Goal: Task Accomplishment & Management: Complete application form

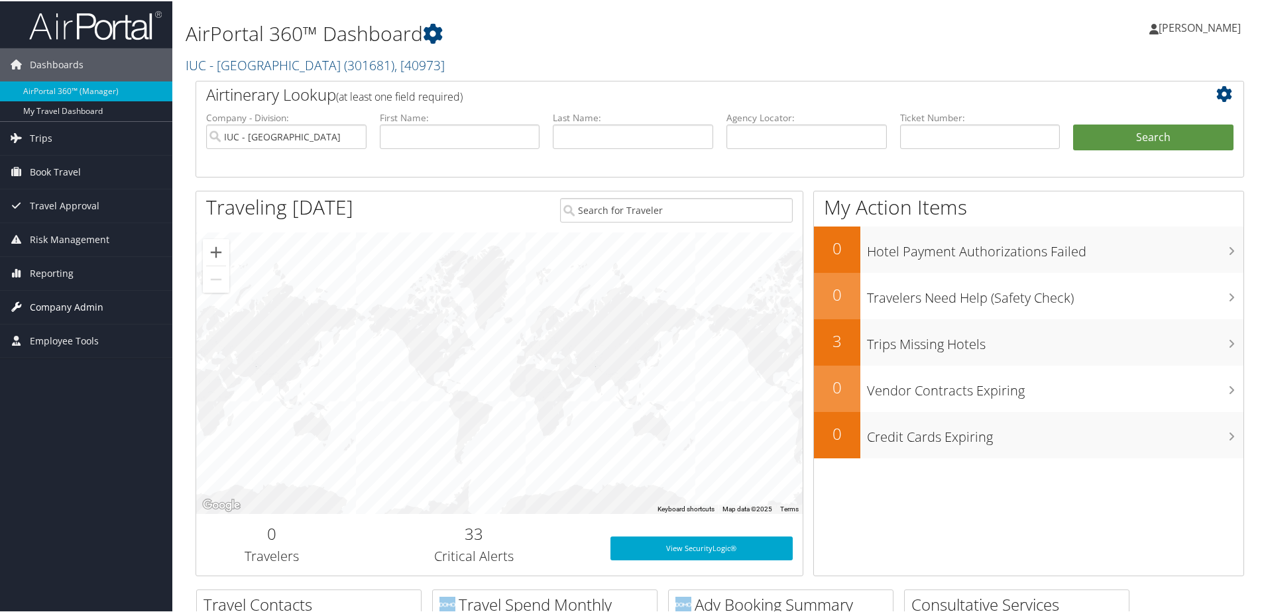
click at [61, 308] on span "Company Admin" at bounding box center [67, 306] width 74 height 33
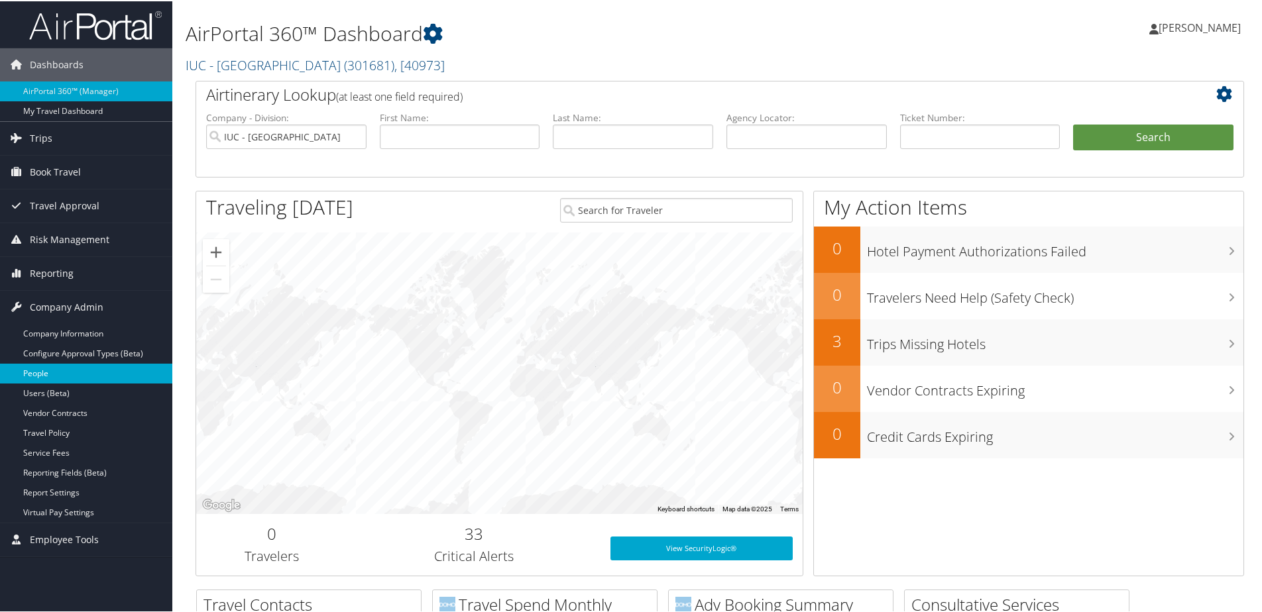
click at [44, 376] on link "People" at bounding box center [86, 373] width 172 height 20
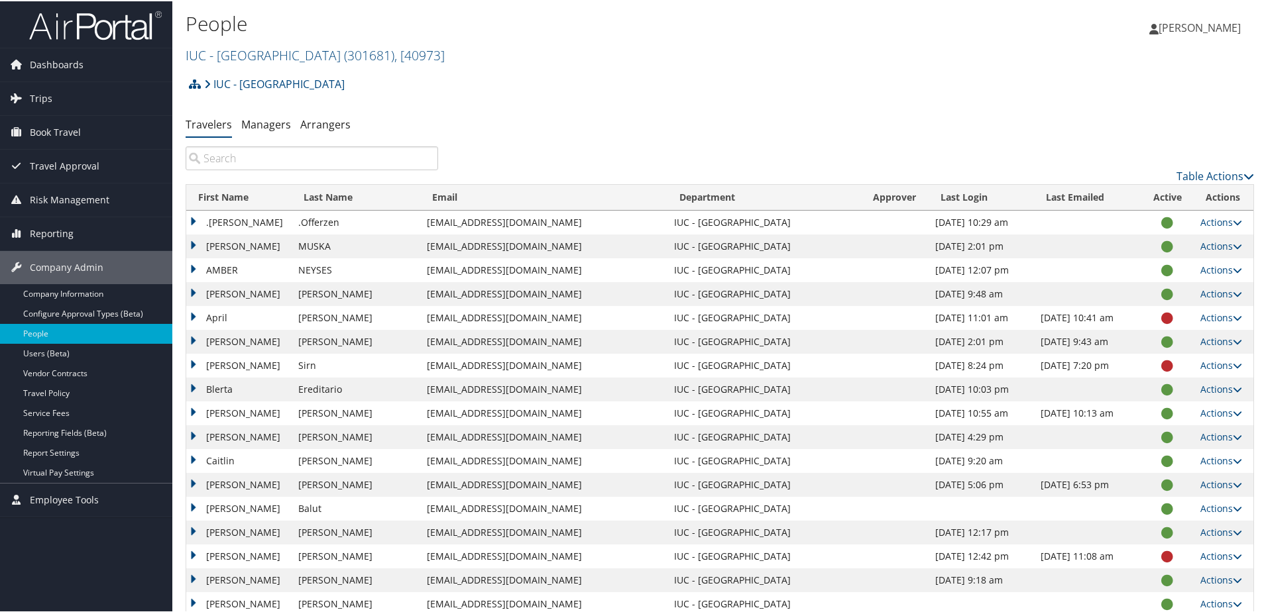
click at [213, 124] on link "Travelers" at bounding box center [209, 123] width 46 height 15
click at [1249, 171] on div "Table Actions" at bounding box center [856, 164] width 816 height 38
click at [1243, 173] on icon at bounding box center [1248, 175] width 11 height 11
click at [567, 109] on div at bounding box center [633, 306] width 1267 height 612
click at [40, 355] on link "Users (Beta)" at bounding box center [86, 353] width 172 height 20
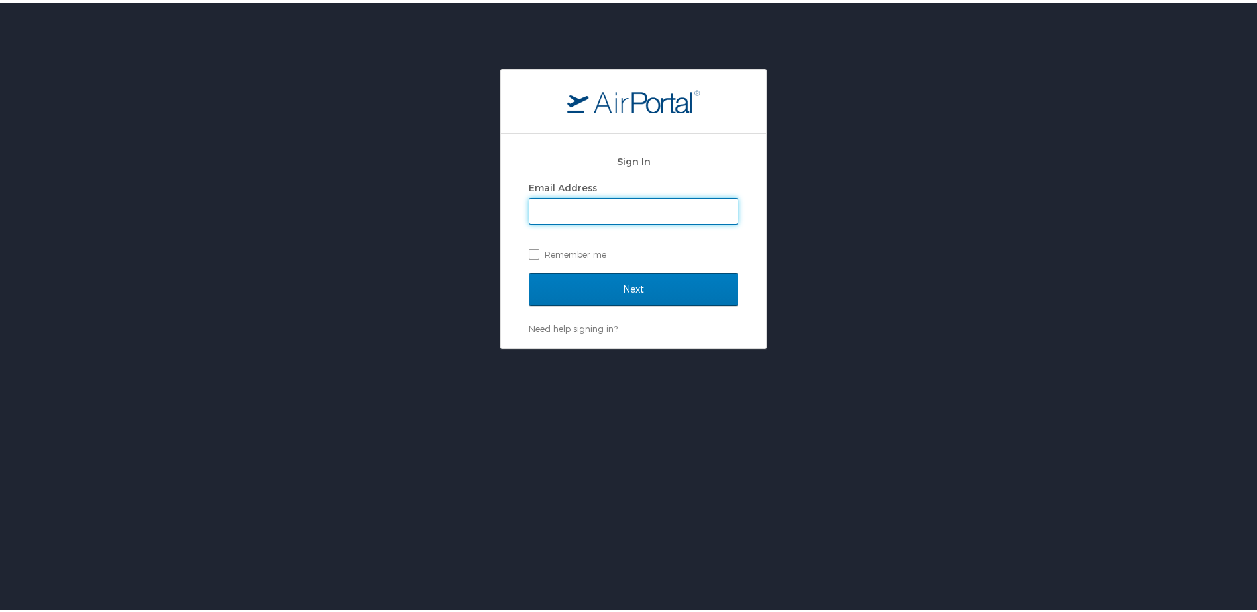
click at [545, 205] on input "Email Address" at bounding box center [634, 208] width 208 height 25
type input "[EMAIL_ADDRESS][DOMAIN_NAME]"
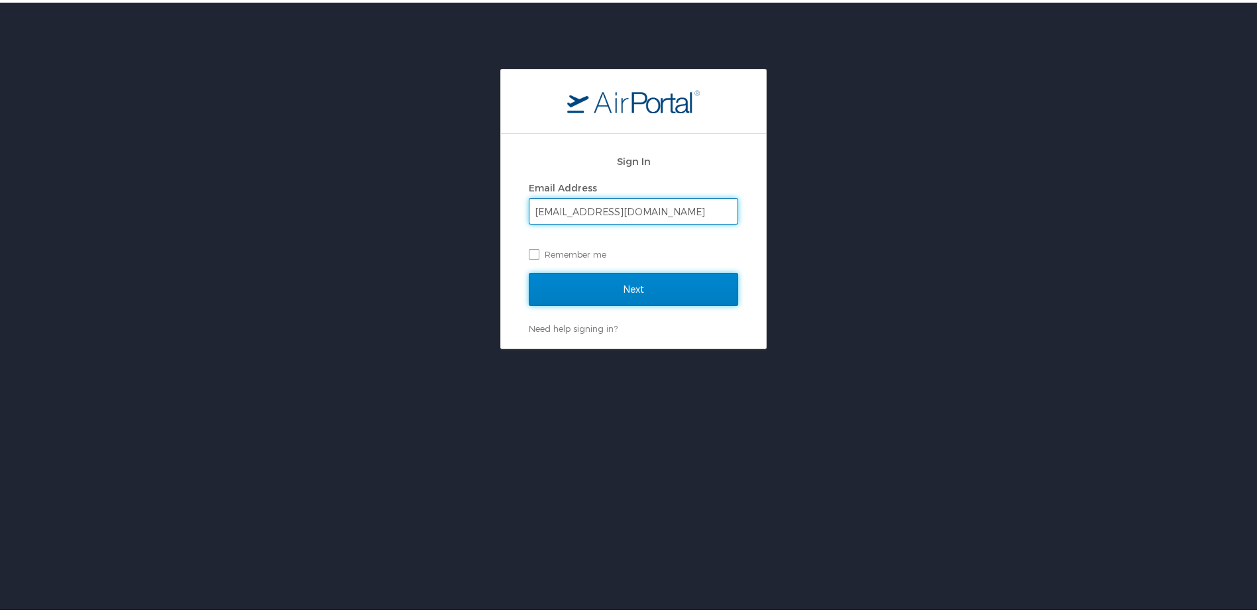
click at [598, 284] on input "Next" at bounding box center [633, 286] width 209 height 33
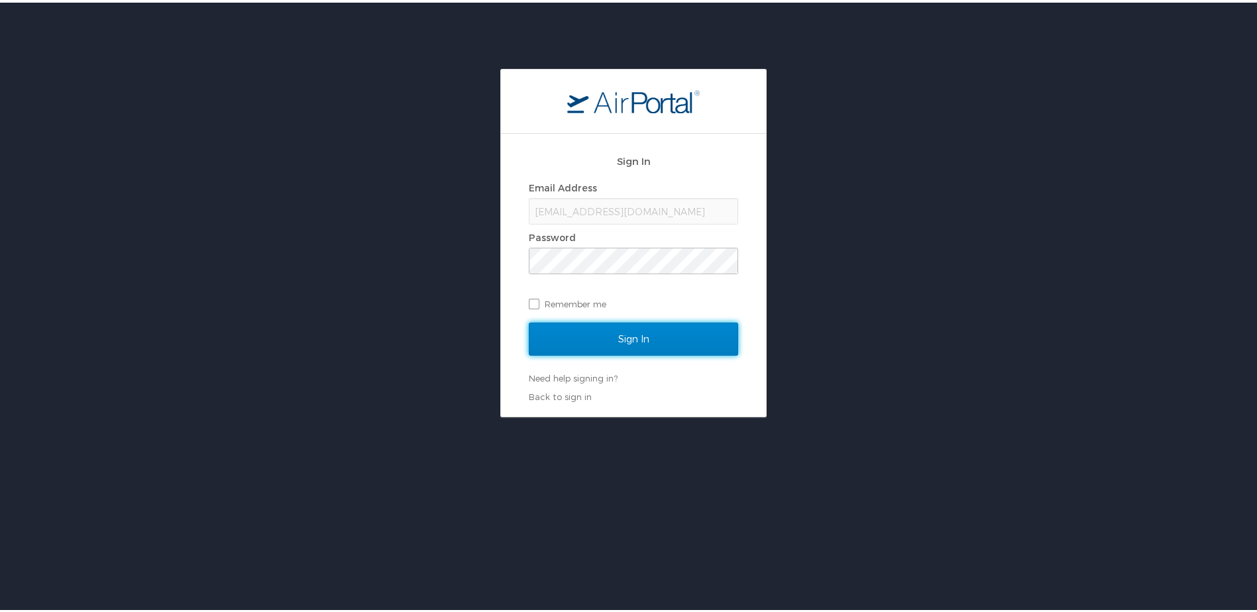
click at [581, 330] on input "Sign In" at bounding box center [633, 336] width 209 height 33
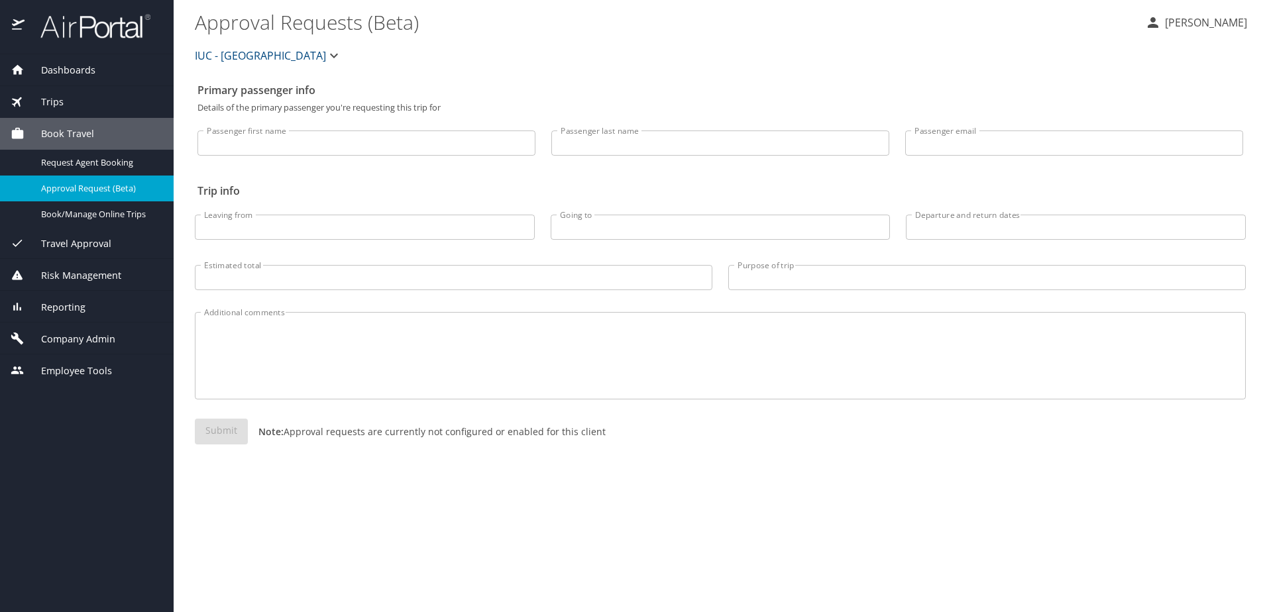
click at [77, 335] on span "Company Admin" at bounding box center [70, 339] width 91 height 15
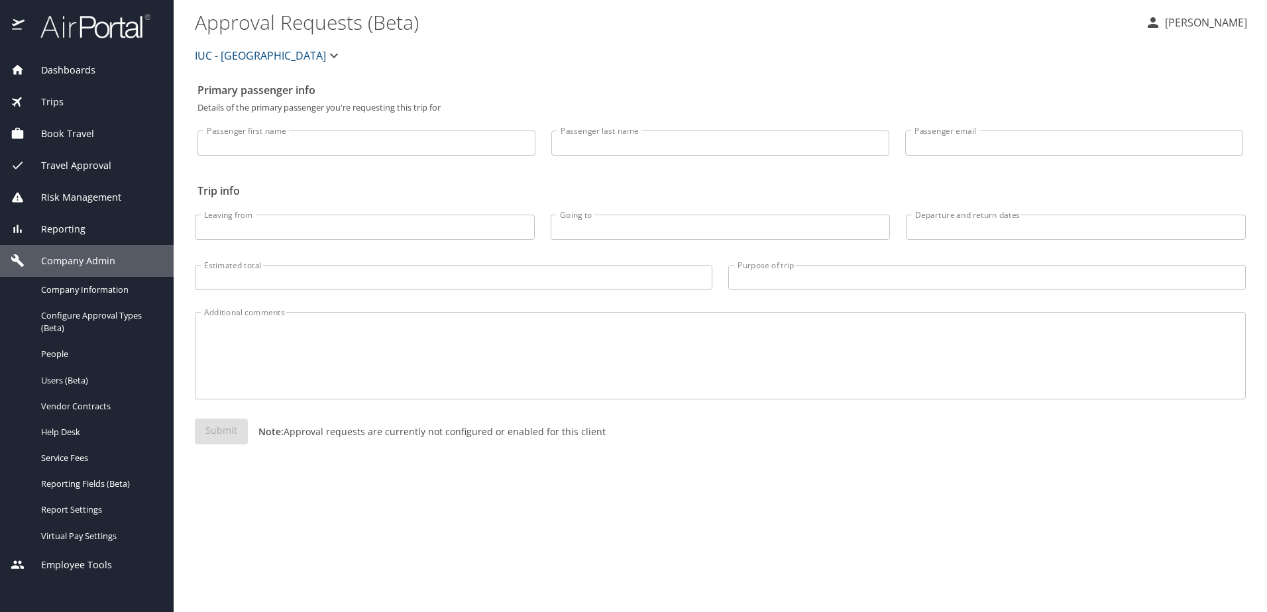
click at [66, 567] on span "Employee Tools" at bounding box center [68, 565] width 87 height 15
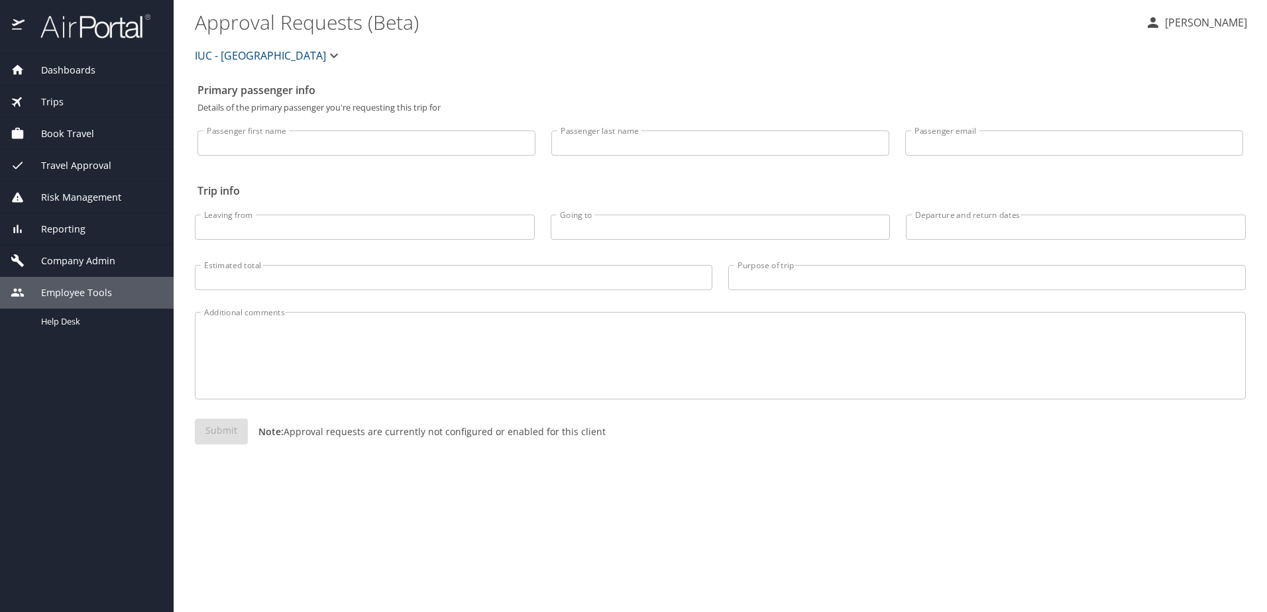
click at [66, 295] on span "Employee Tools" at bounding box center [68, 293] width 87 height 15
click at [96, 258] on span "Company Admin" at bounding box center [70, 261] width 91 height 15
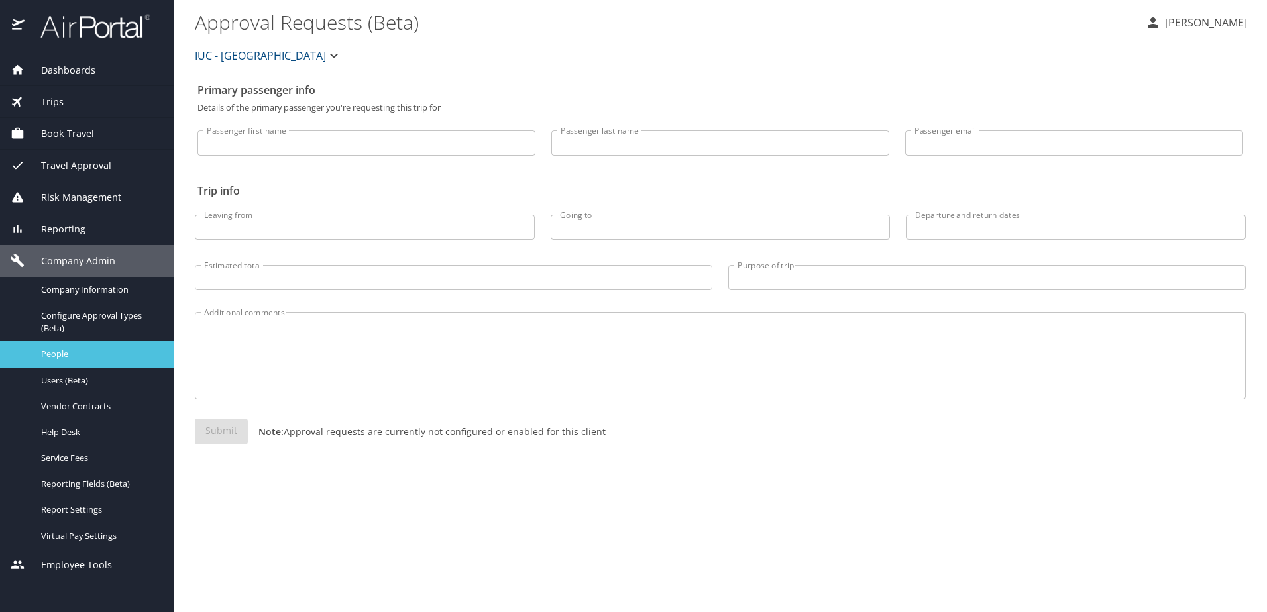
click at [63, 364] on link "People" at bounding box center [87, 354] width 174 height 26
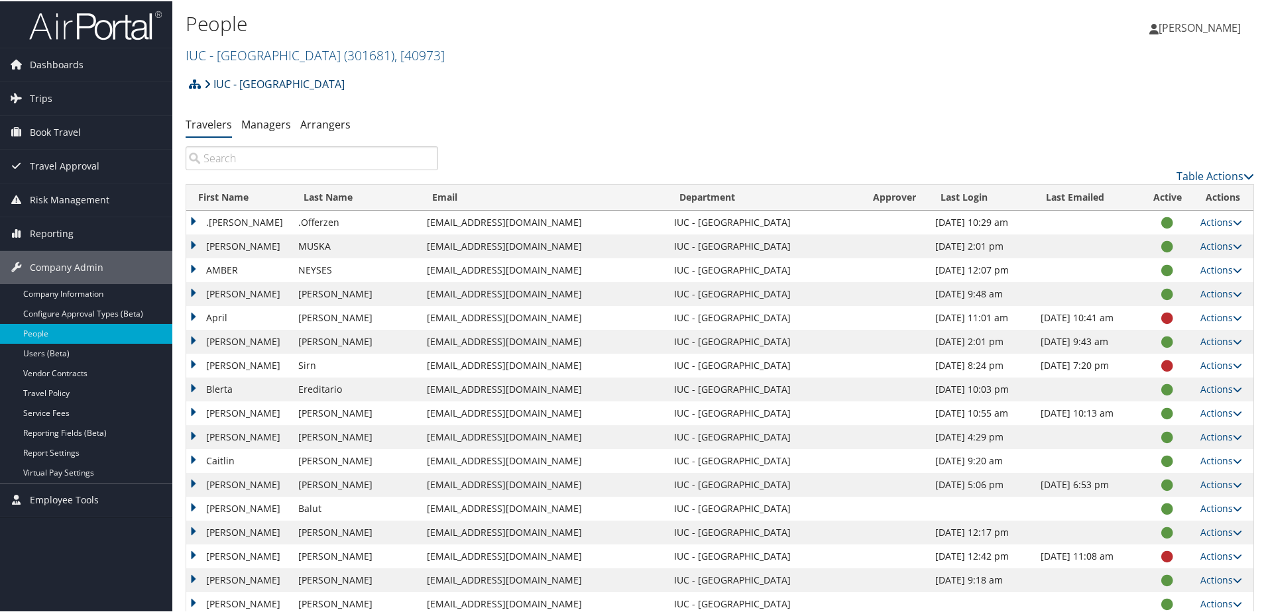
click at [262, 83] on link "IUC - [GEOGRAPHIC_DATA]" at bounding box center [274, 83] width 141 height 27
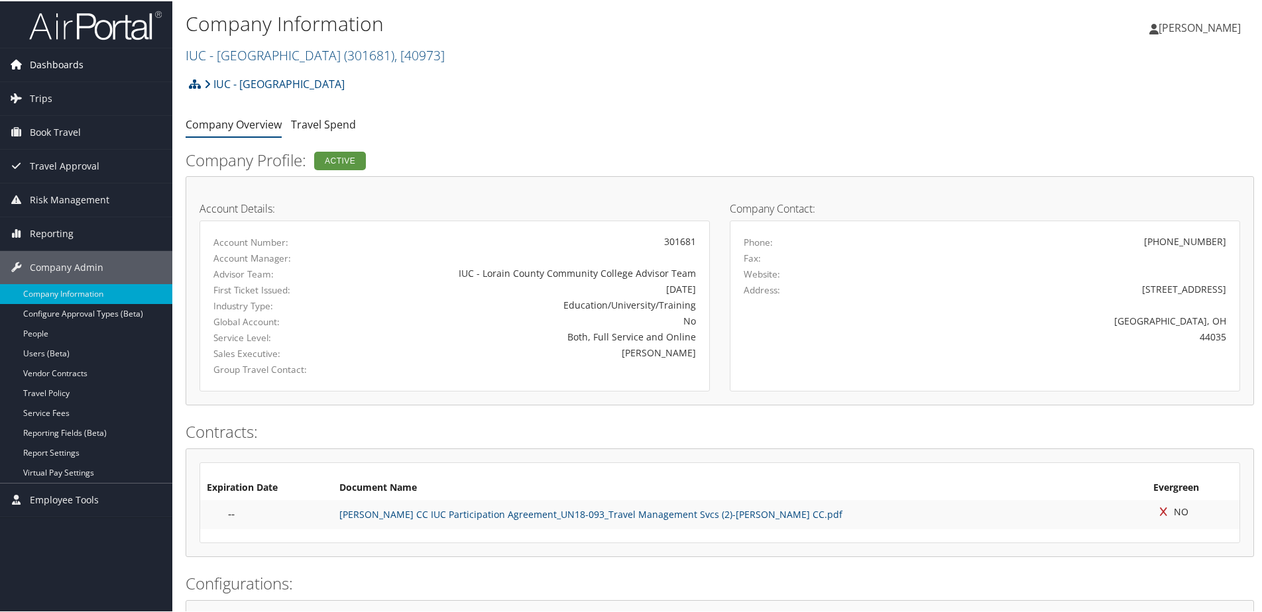
click at [76, 59] on span "Dashboards" at bounding box center [57, 63] width 54 height 33
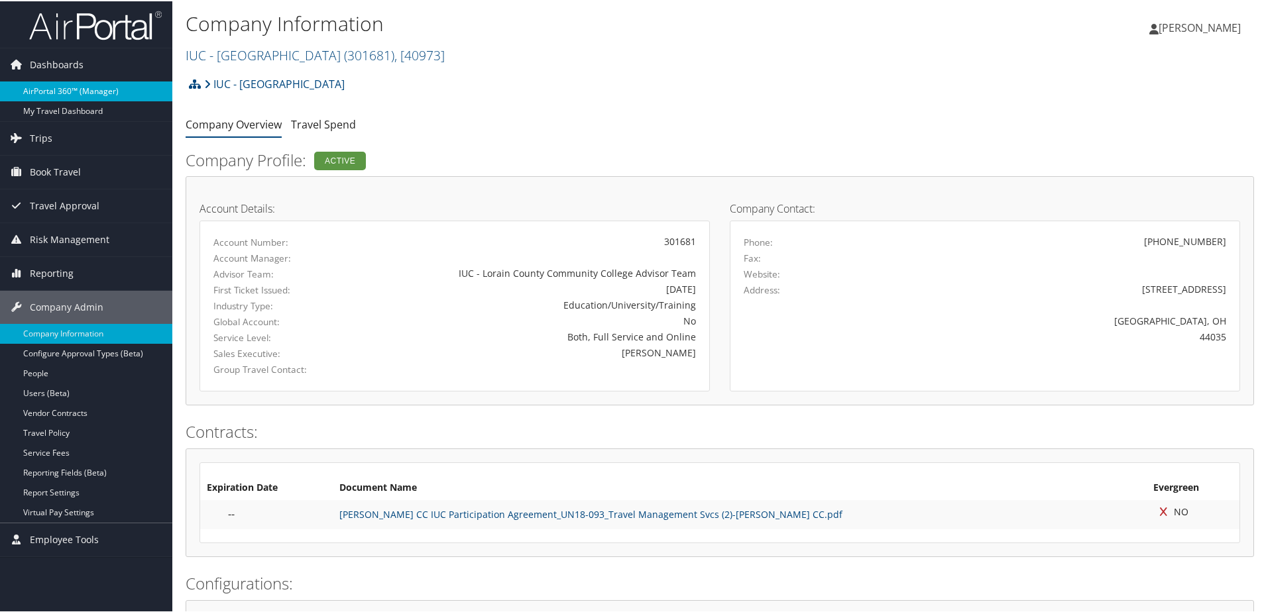
click at [95, 86] on link "AirPortal 360™ (Manager)" at bounding box center [86, 90] width 172 height 20
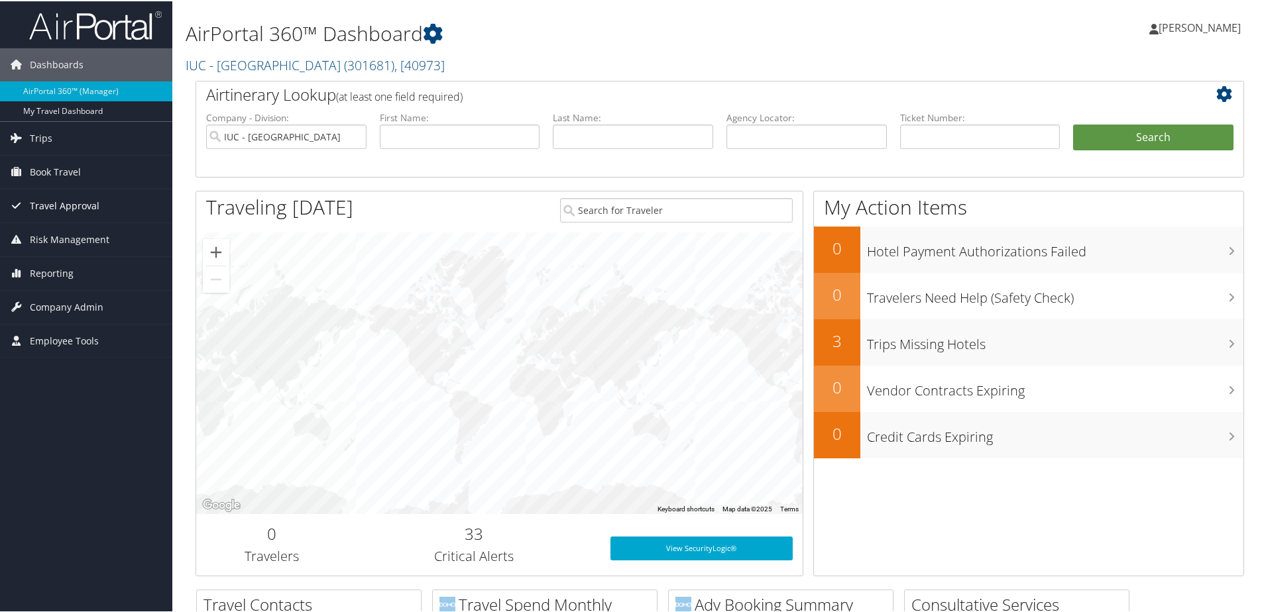
click at [71, 198] on span "Travel Approval" at bounding box center [65, 204] width 70 height 33
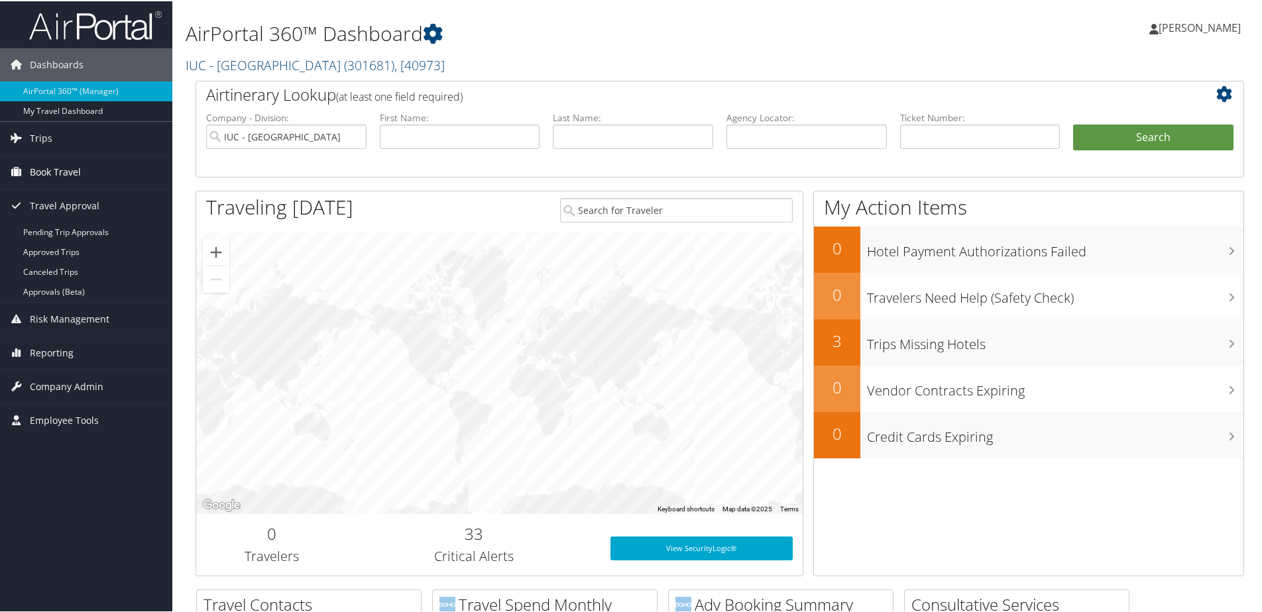
click at [41, 169] on span "Book Travel" at bounding box center [55, 170] width 51 height 33
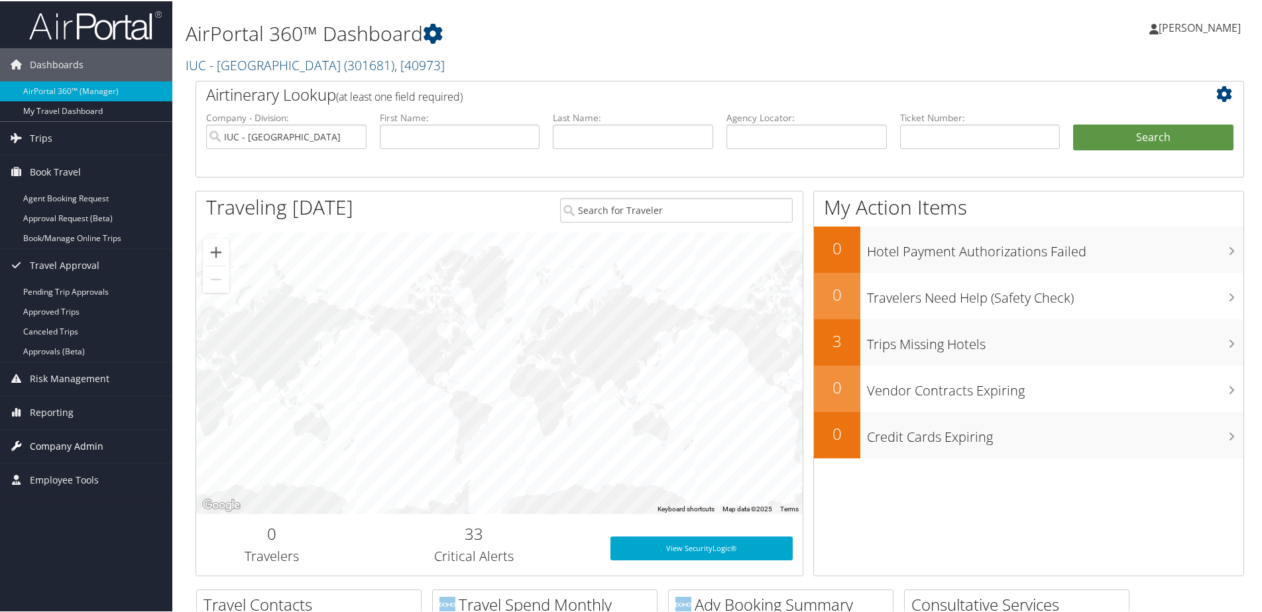
click at [62, 441] on span "Company Admin" at bounding box center [67, 445] width 74 height 33
click at [85, 494] on link "Configure Approval Types (Beta)" at bounding box center [86, 492] width 172 height 20
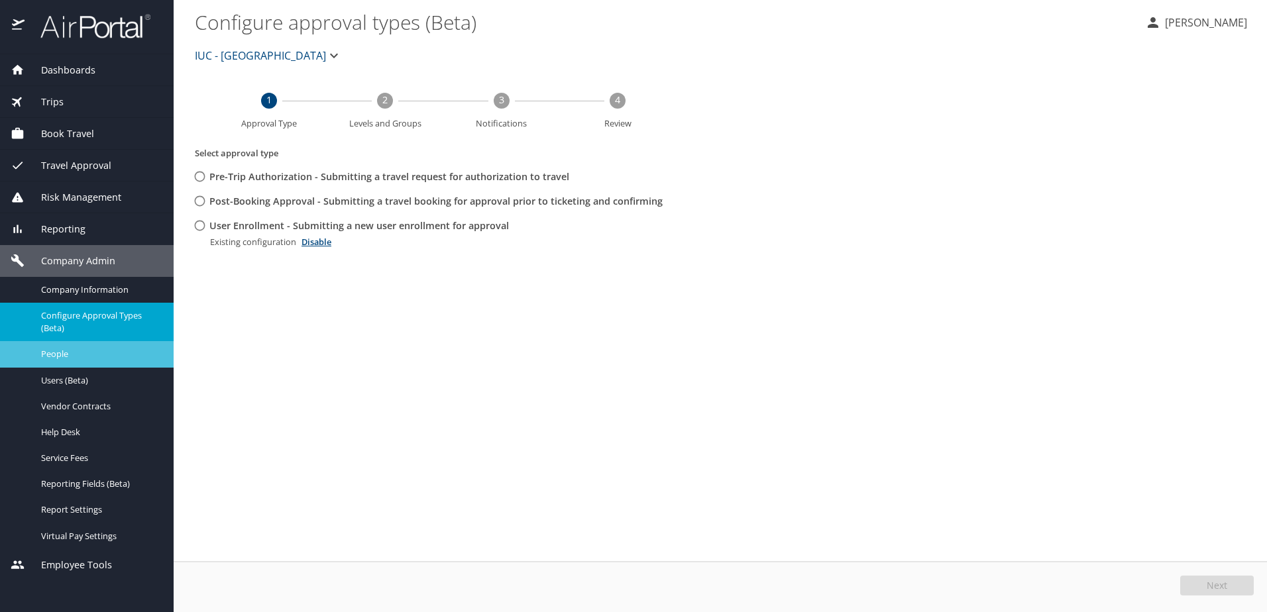
click at [56, 355] on span "People" at bounding box center [99, 354] width 117 height 13
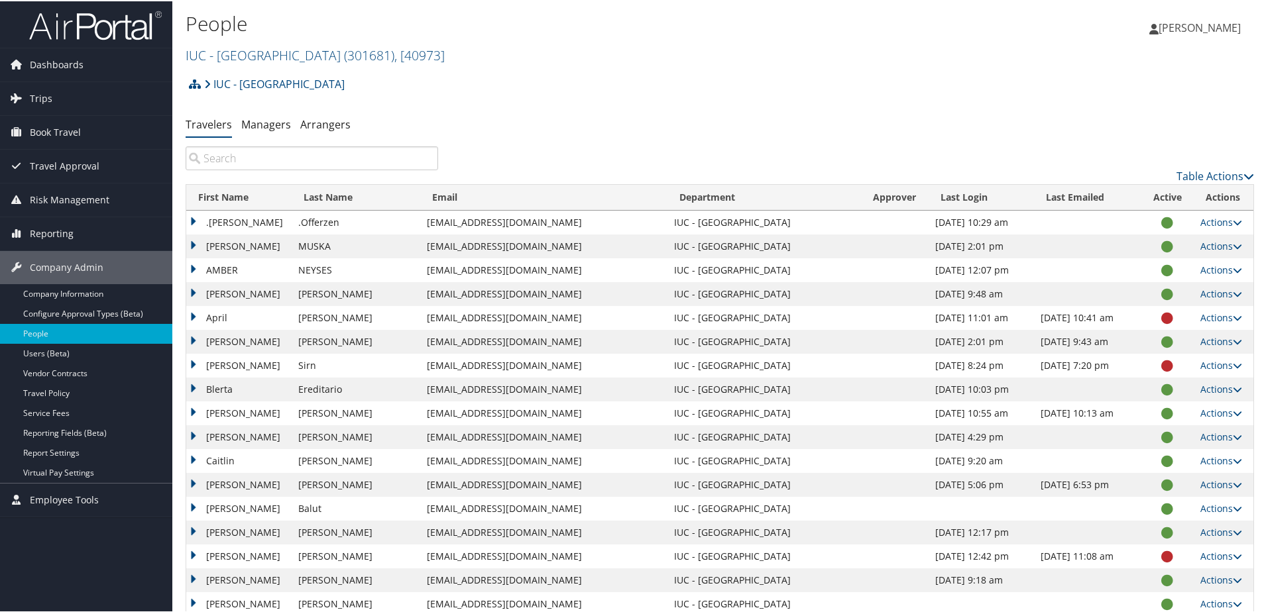
click at [374, 156] on input "search" at bounding box center [312, 157] width 253 height 24
click at [1158, 27] on span "[PERSON_NAME]" at bounding box center [1199, 26] width 82 height 15
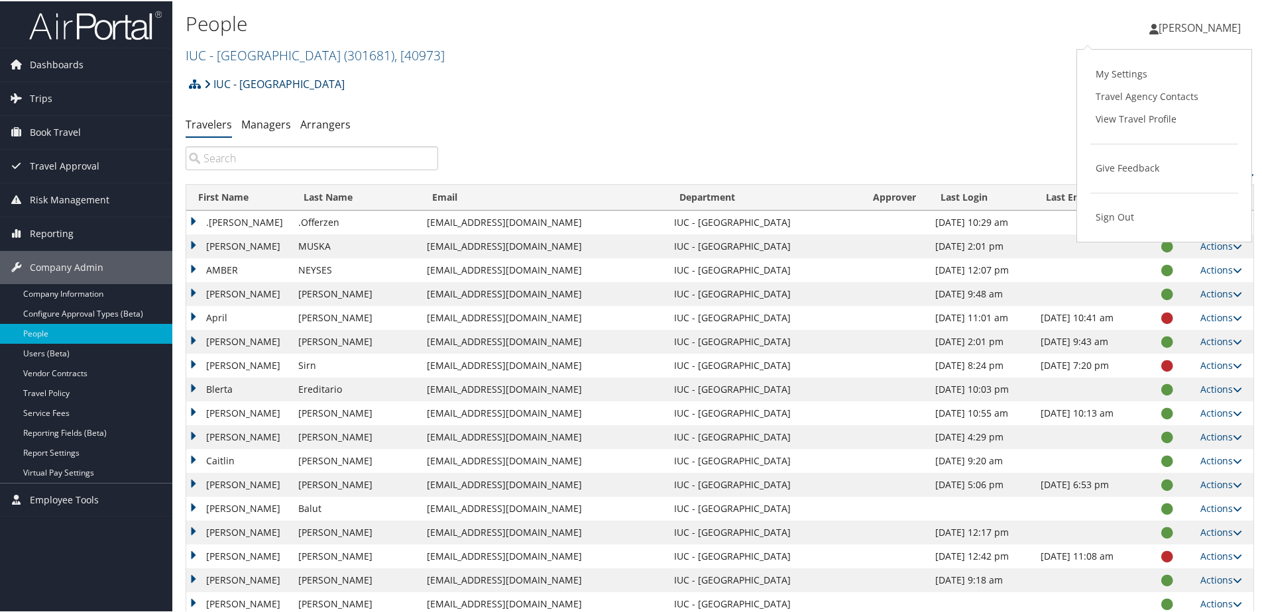
click at [209, 85] on icon at bounding box center [207, 83] width 7 height 11
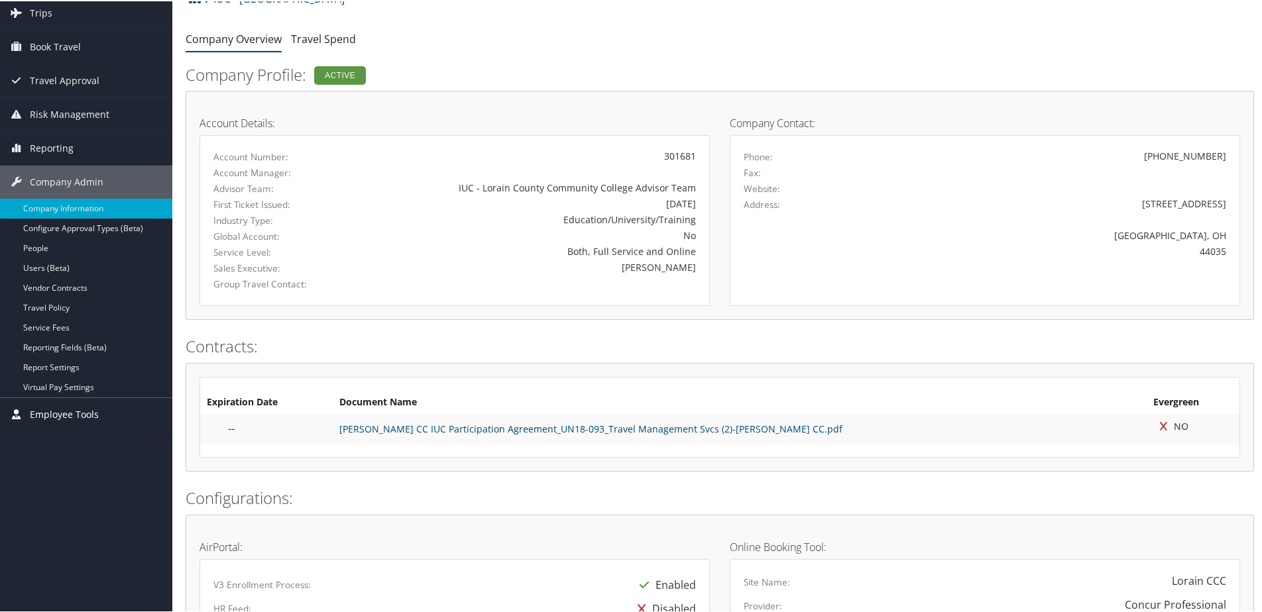
scroll to position [55, 0]
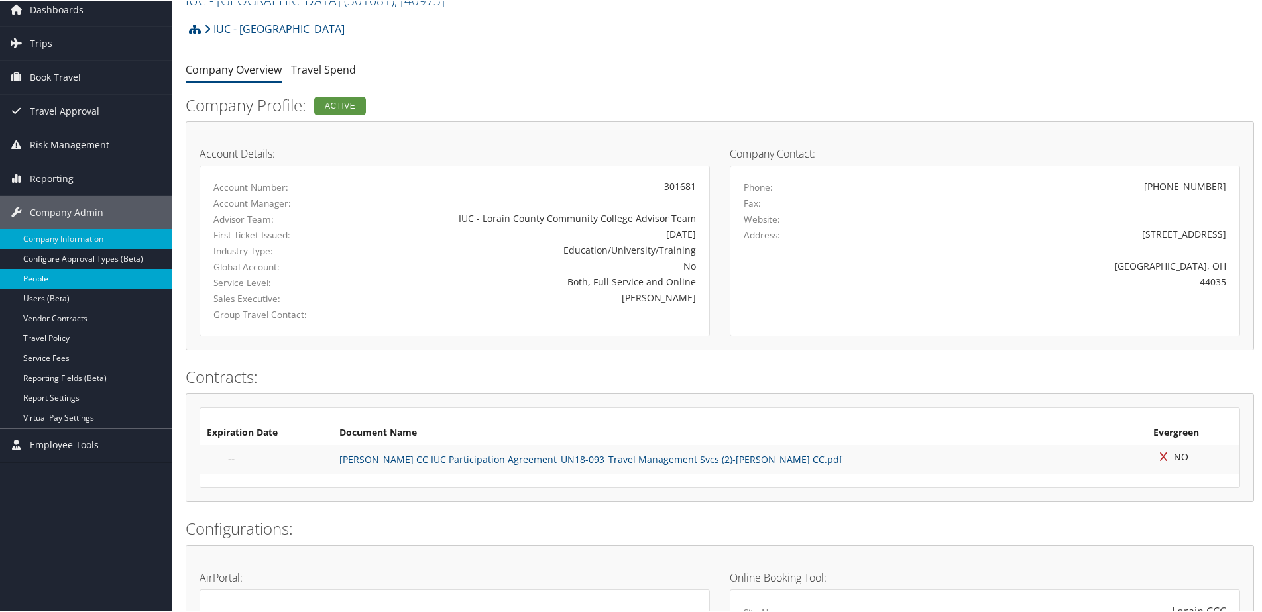
click at [34, 279] on link "People" at bounding box center [86, 278] width 172 height 20
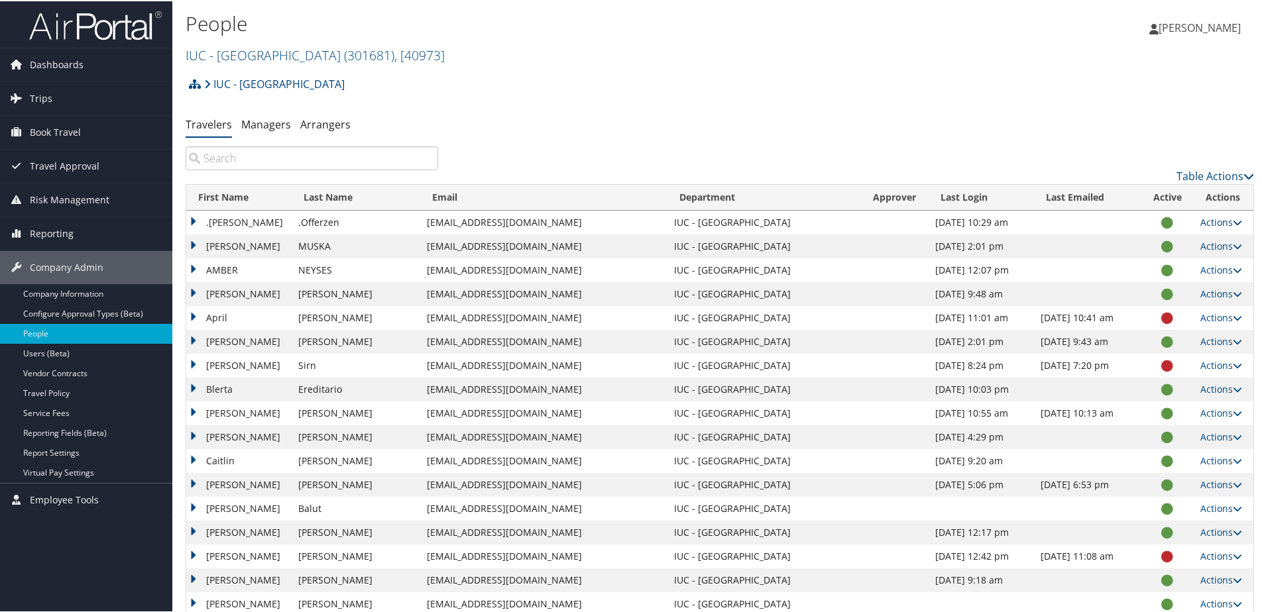
click at [1233, 225] on icon at bounding box center [1237, 221] width 9 height 9
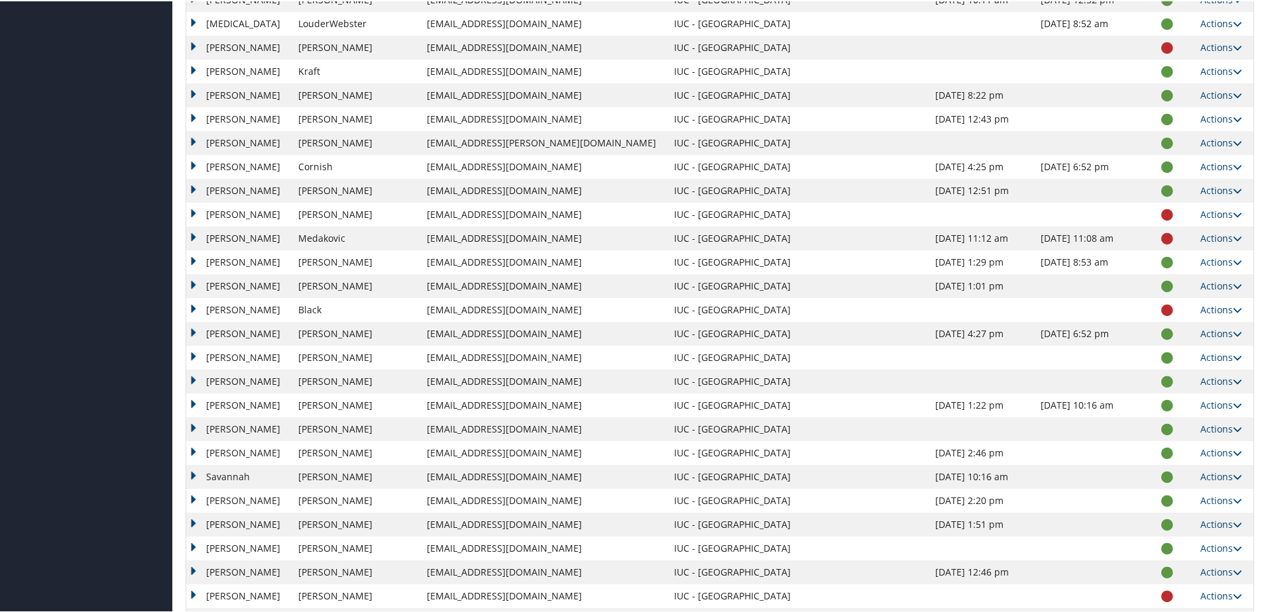
scroll to position [1577, 0]
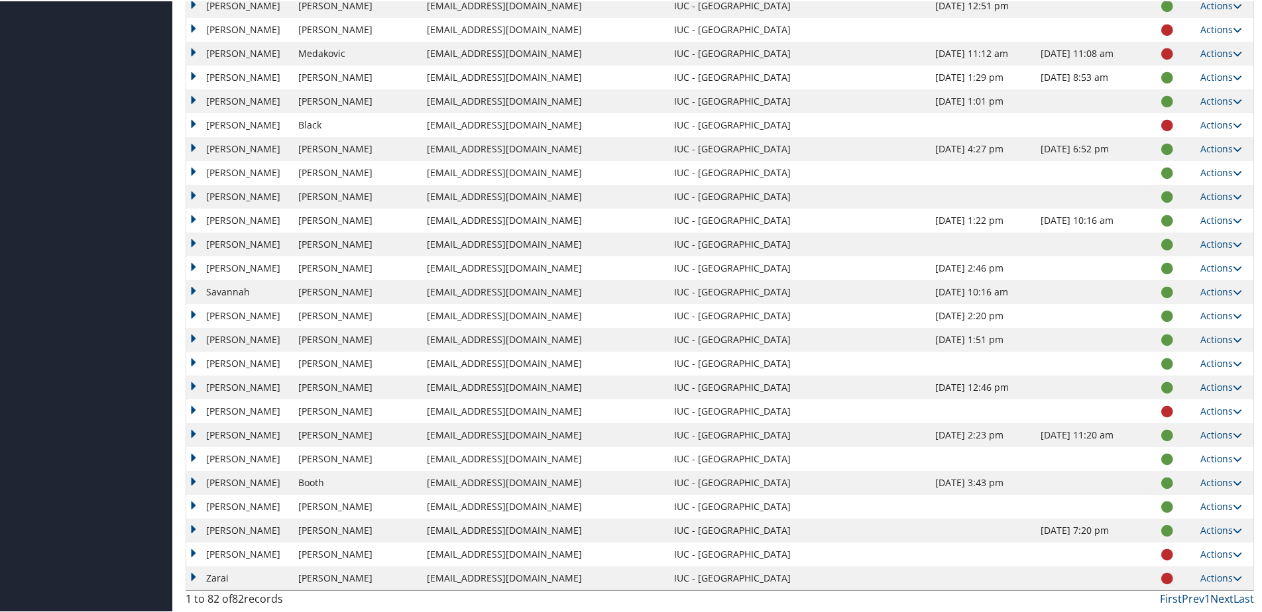
click at [1222, 600] on link "Next" at bounding box center [1221, 597] width 23 height 15
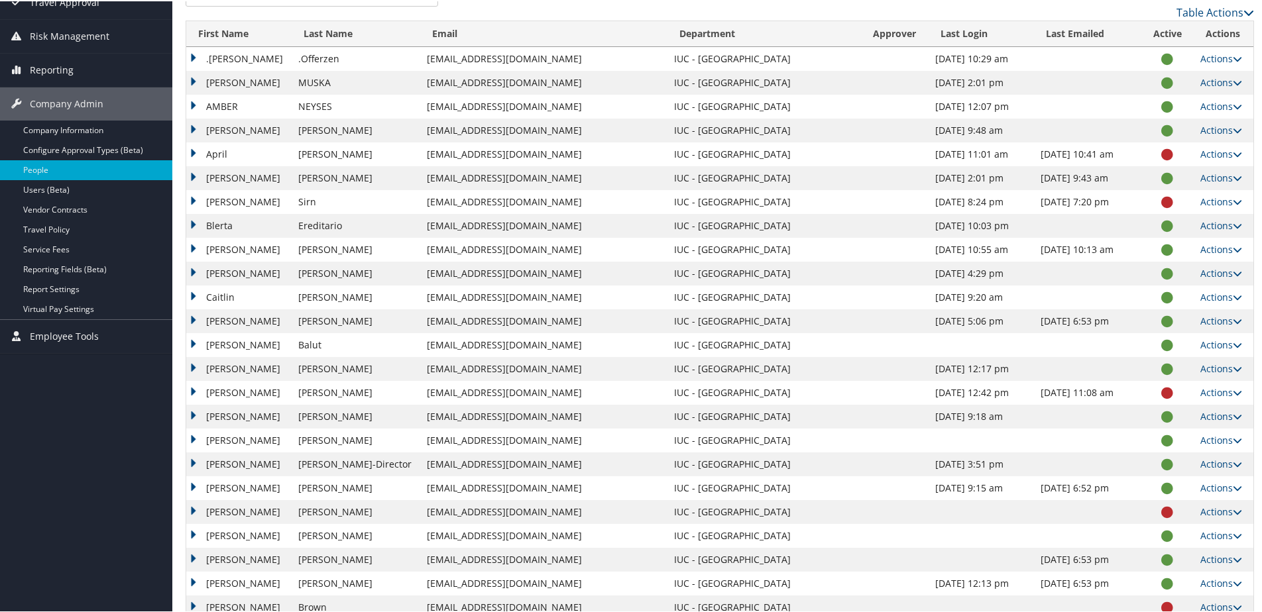
scroll to position [119, 0]
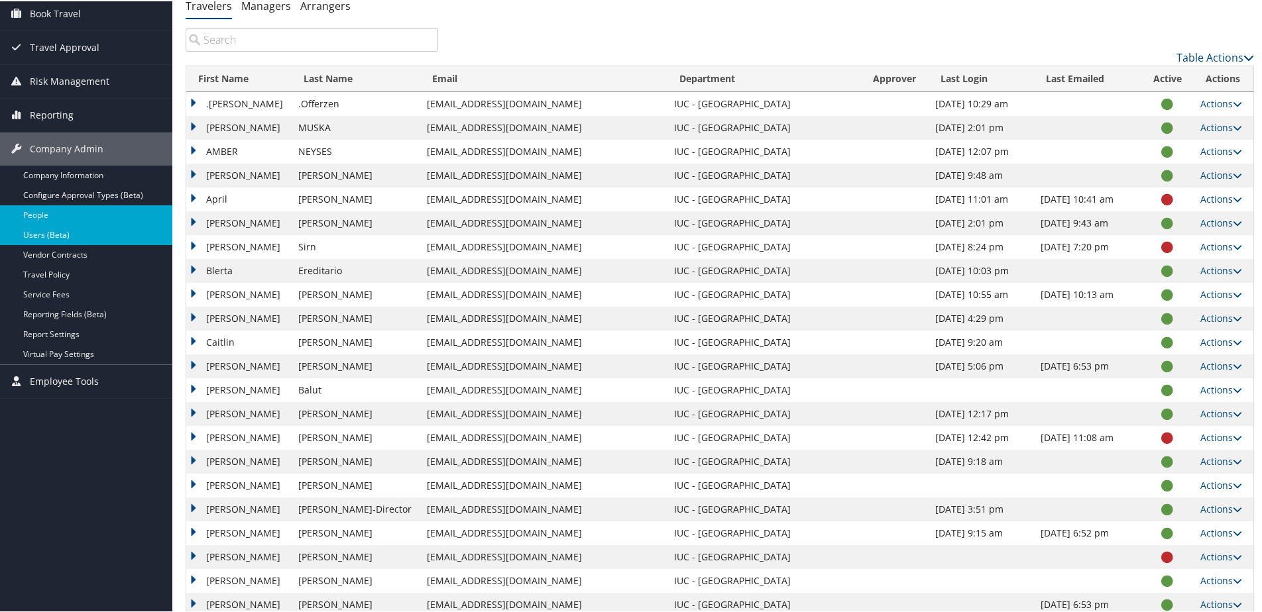
click at [43, 237] on link "Users (Beta)" at bounding box center [86, 234] width 172 height 20
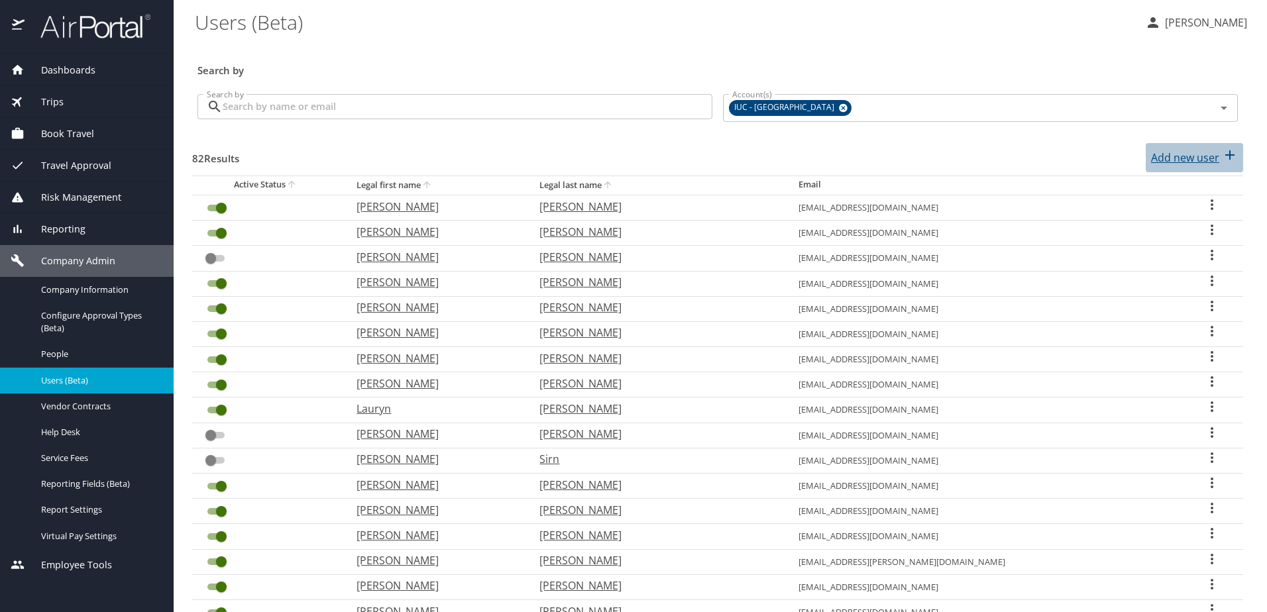
click at [1164, 162] on p "Add new user" at bounding box center [1185, 158] width 68 height 16
select select "US"
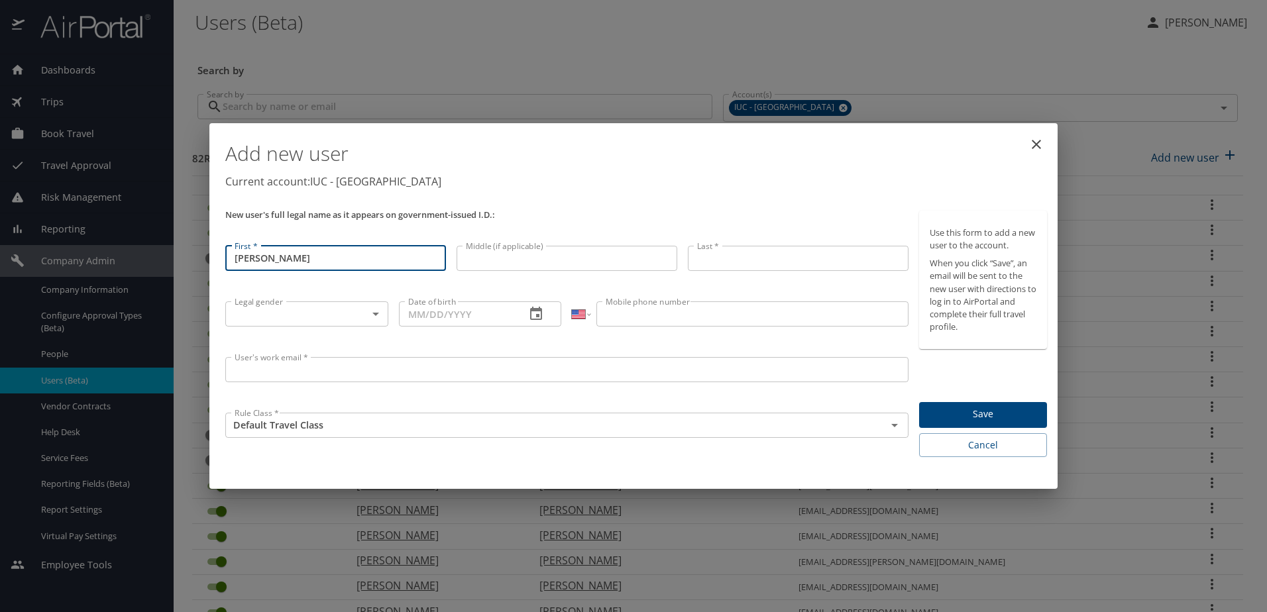
type input "[PERSON_NAME]"
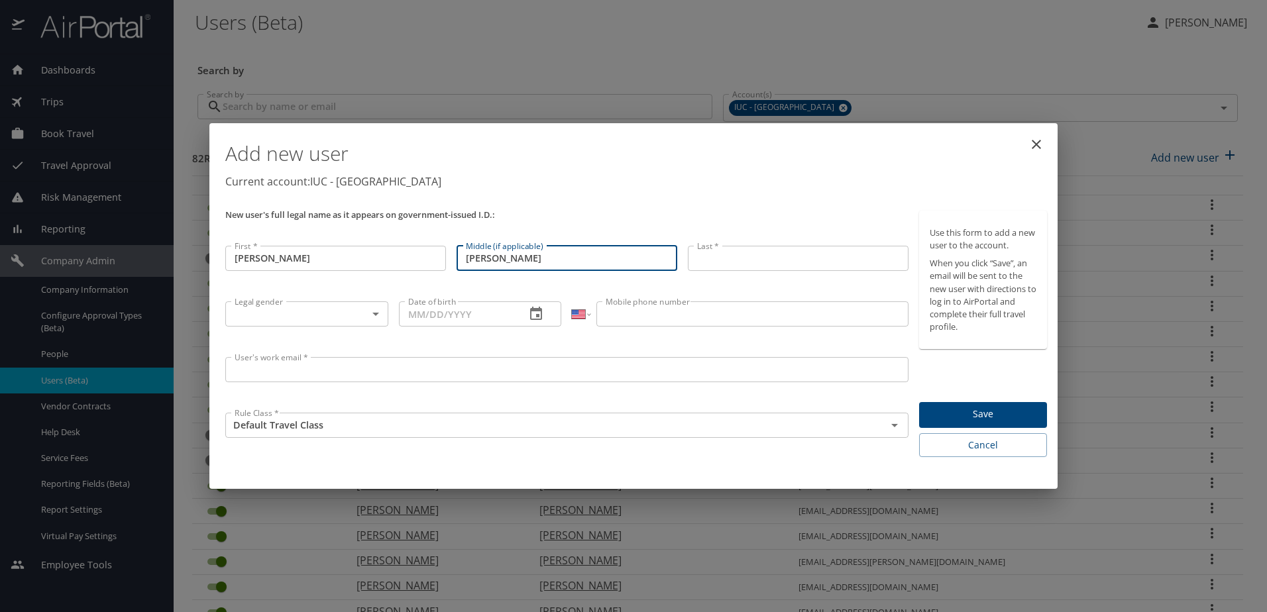
type input "[PERSON_NAME]"
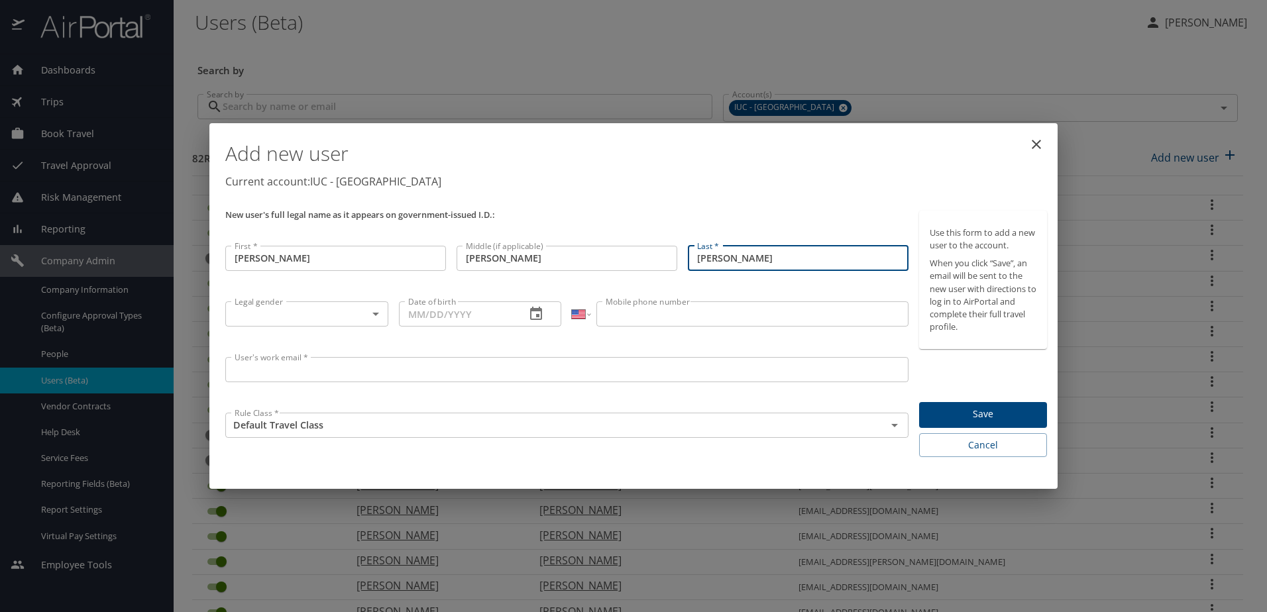
type input "[PERSON_NAME]"
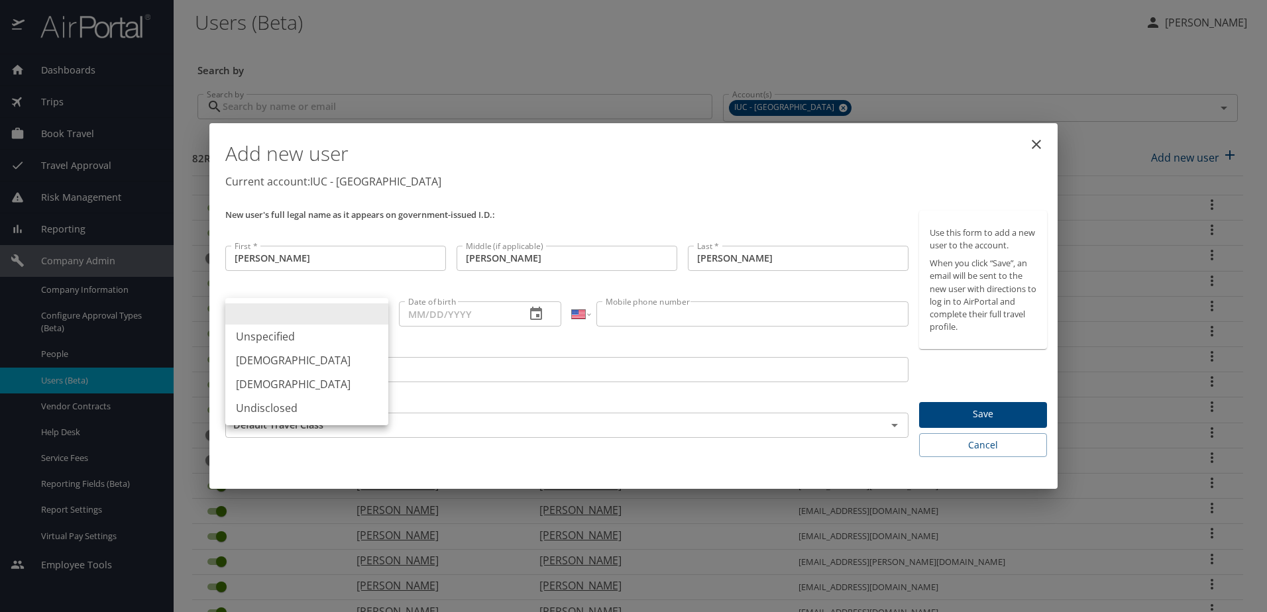
click at [378, 316] on body "Dashboards AirPortal 360™ Manager My Travel Dashboard Trips Airtinerary® Lookup…" at bounding box center [633, 306] width 1267 height 612
click at [355, 369] on li "[DEMOGRAPHIC_DATA]" at bounding box center [306, 361] width 163 height 24
type input "[DEMOGRAPHIC_DATA]"
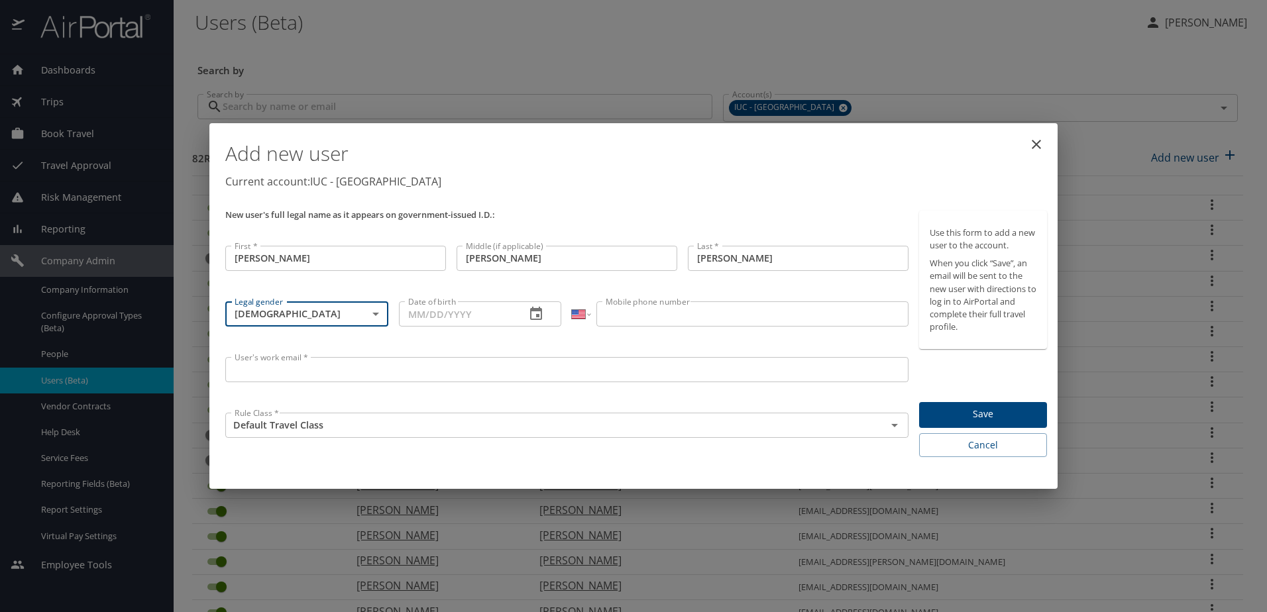
click at [437, 314] on input "Date of birth" at bounding box center [457, 314] width 117 height 25
click at [455, 311] on input "07/23/____" at bounding box center [457, 311] width 117 height 25
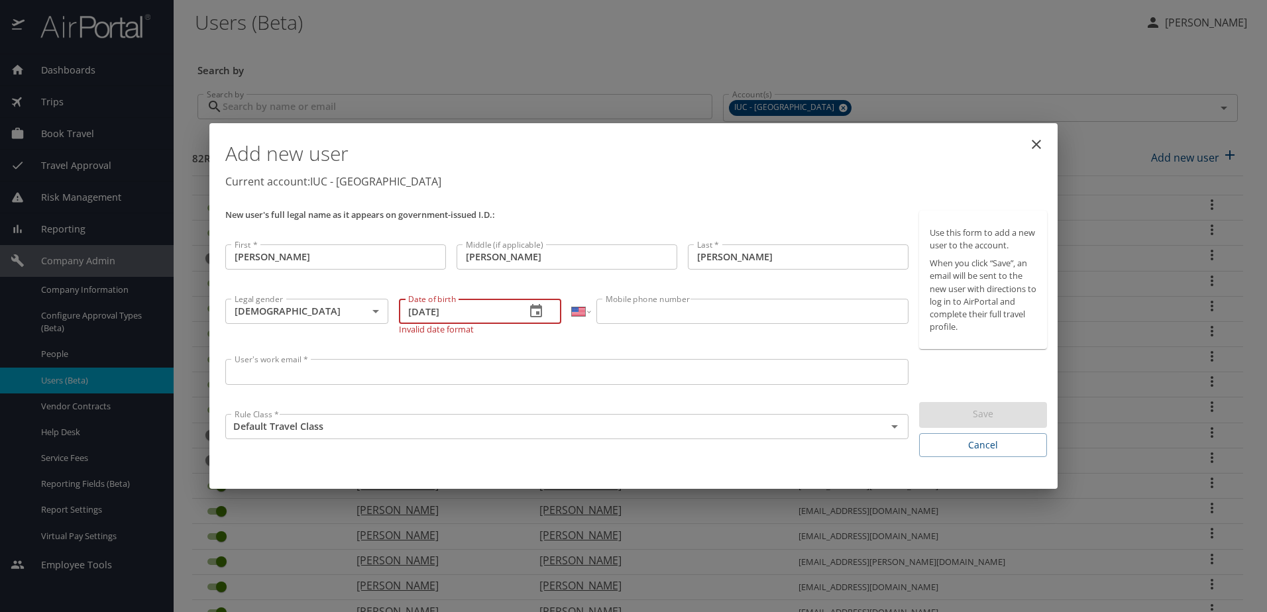
type input "[DATE]"
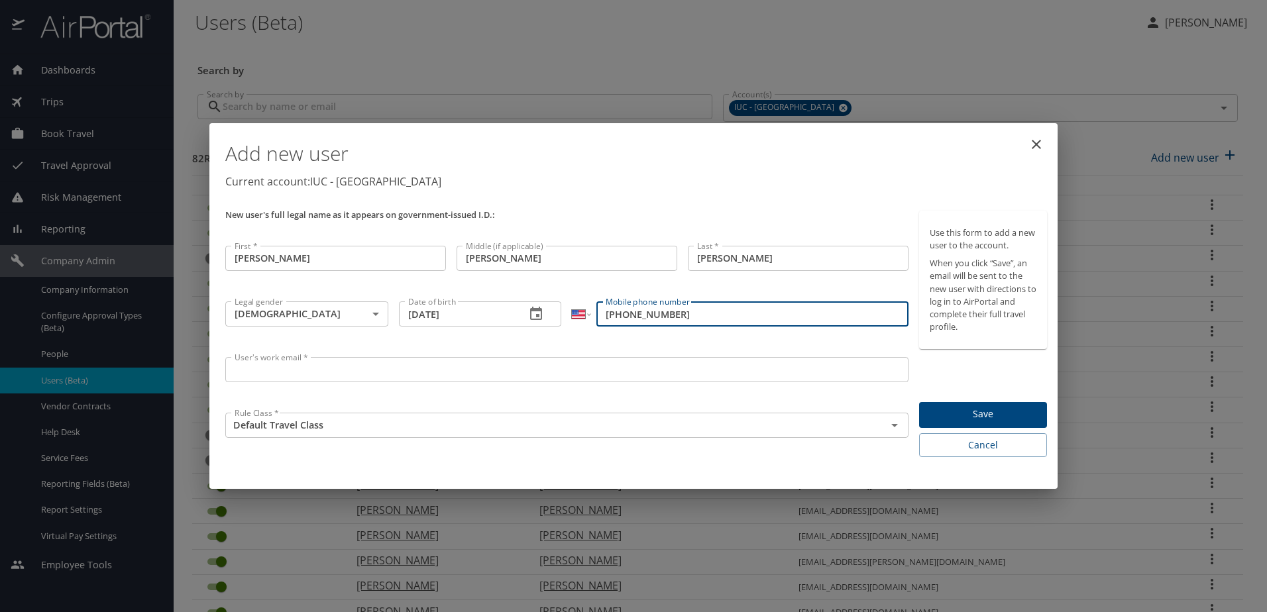
type input "[PHONE_NUMBER]"
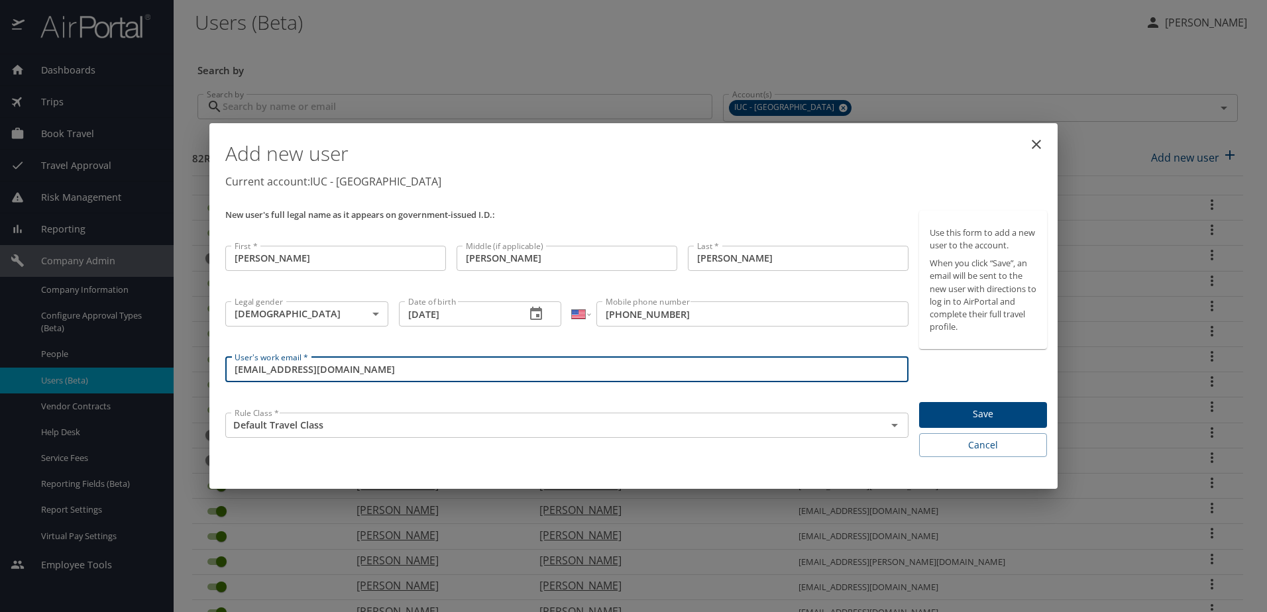
type input "[EMAIL_ADDRESS][DOMAIN_NAME]"
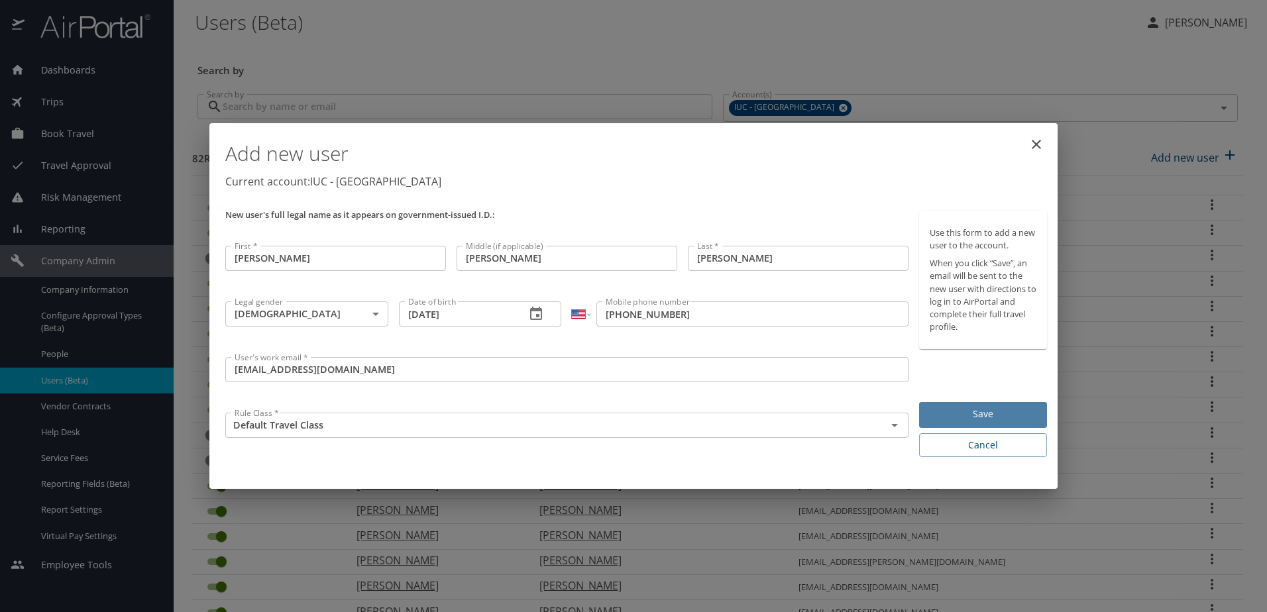
click at [968, 425] on button "Save" at bounding box center [983, 415] width 128 height 26
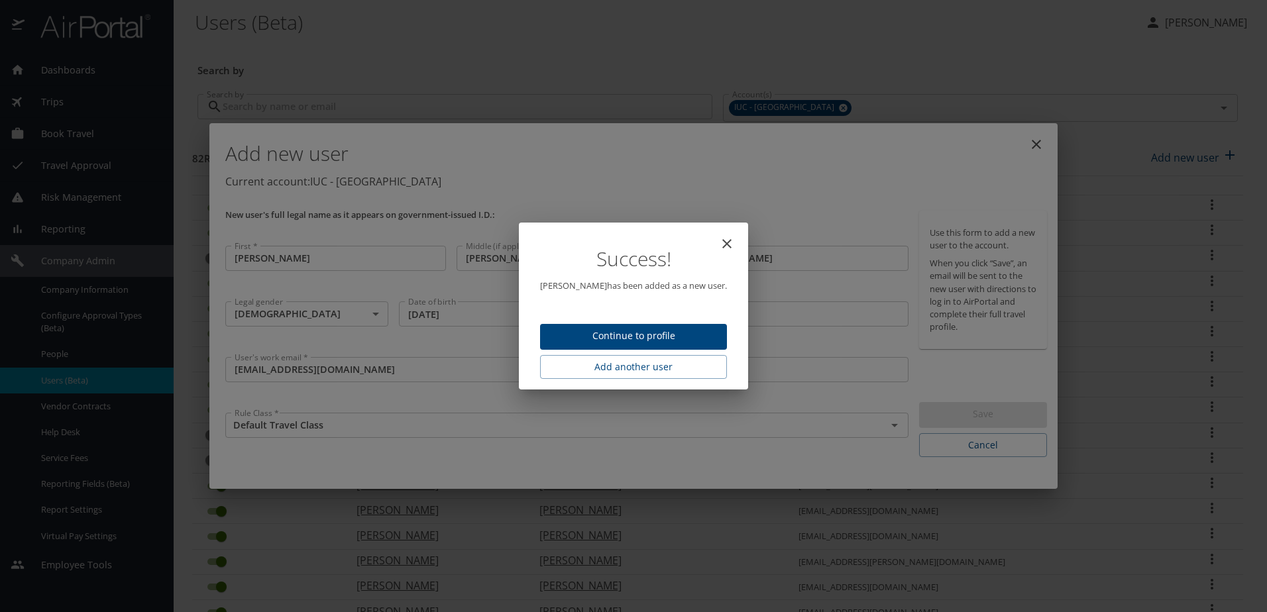
click at [571, 329] on span "Continue to profile" at bounding box center [634, 336] width 166 height 17
select select "US"
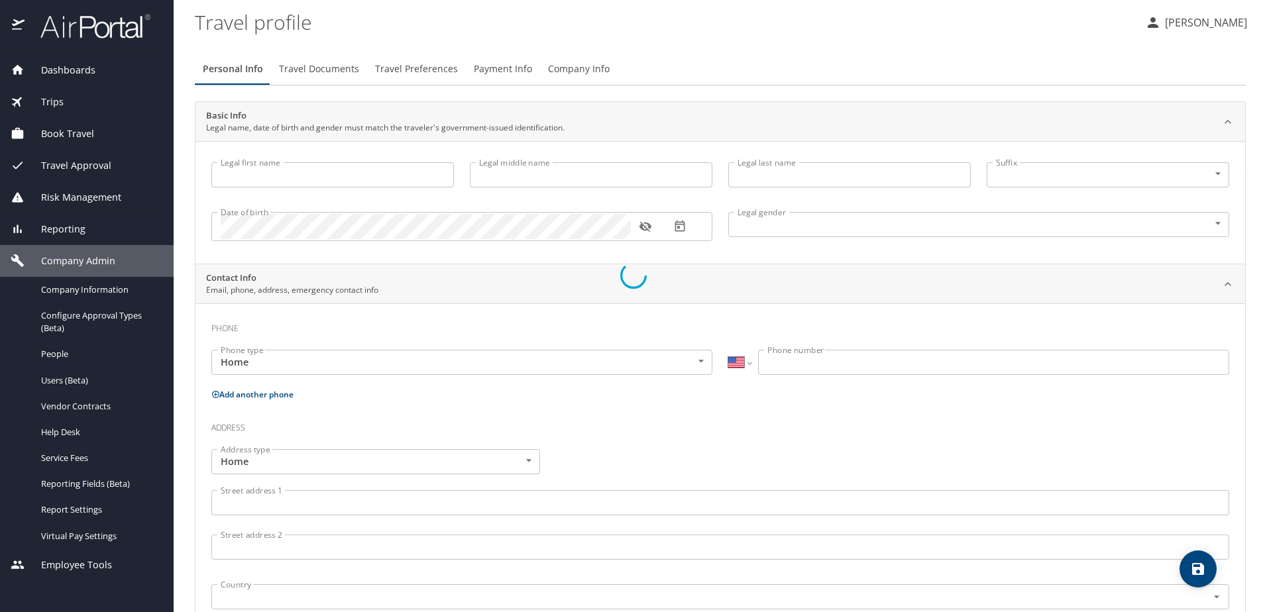
type input "[PERSON_NAME]"
type input "[DEMOGRAPHIC_DATA]"
select select "US"
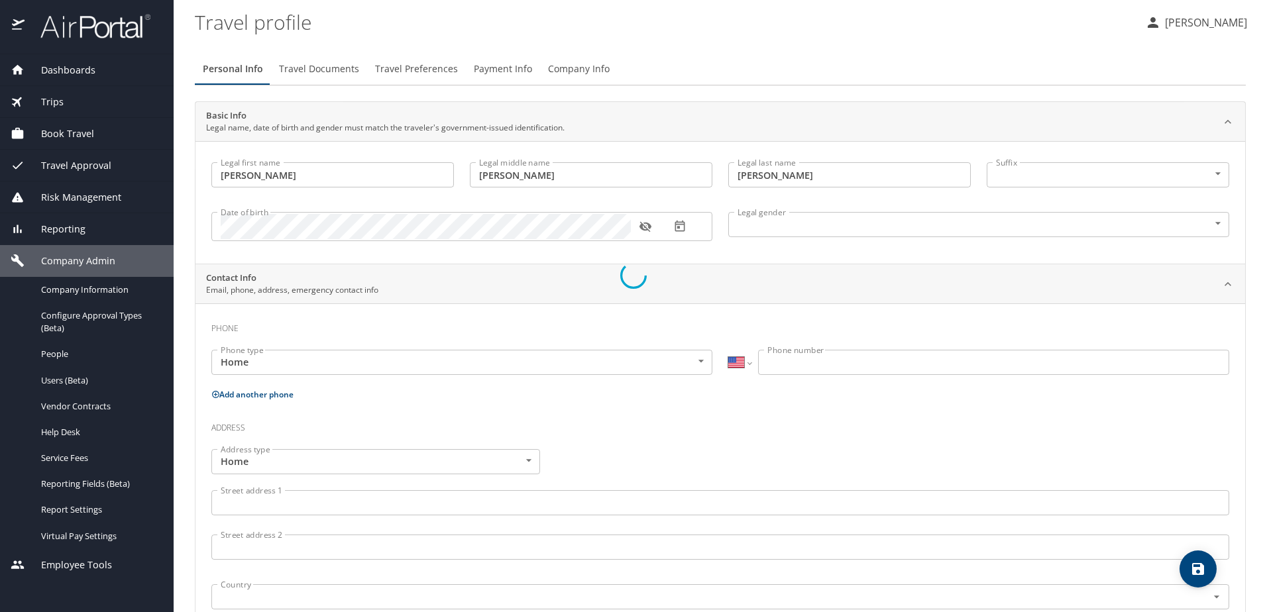
select select "US"
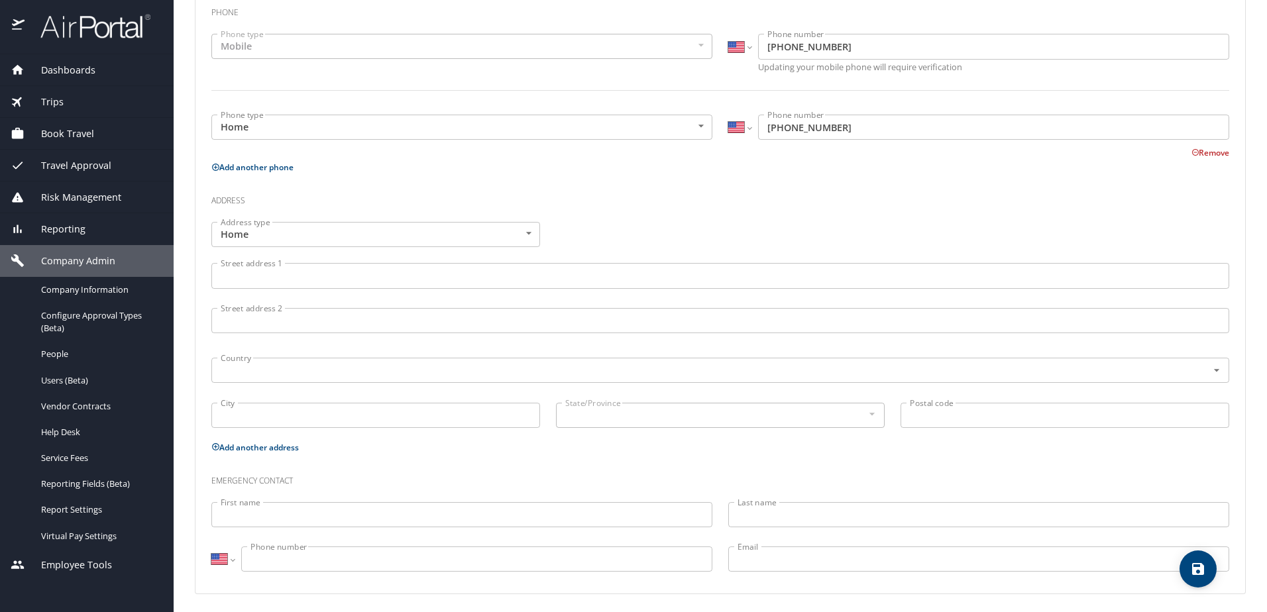
scroll to position [353, 0]
click at [667, 221] on div "Address type Home Home Address type Street address 1 Street address [STREET_ADD…" at bounding box center [720, 323] width 1034 height 225
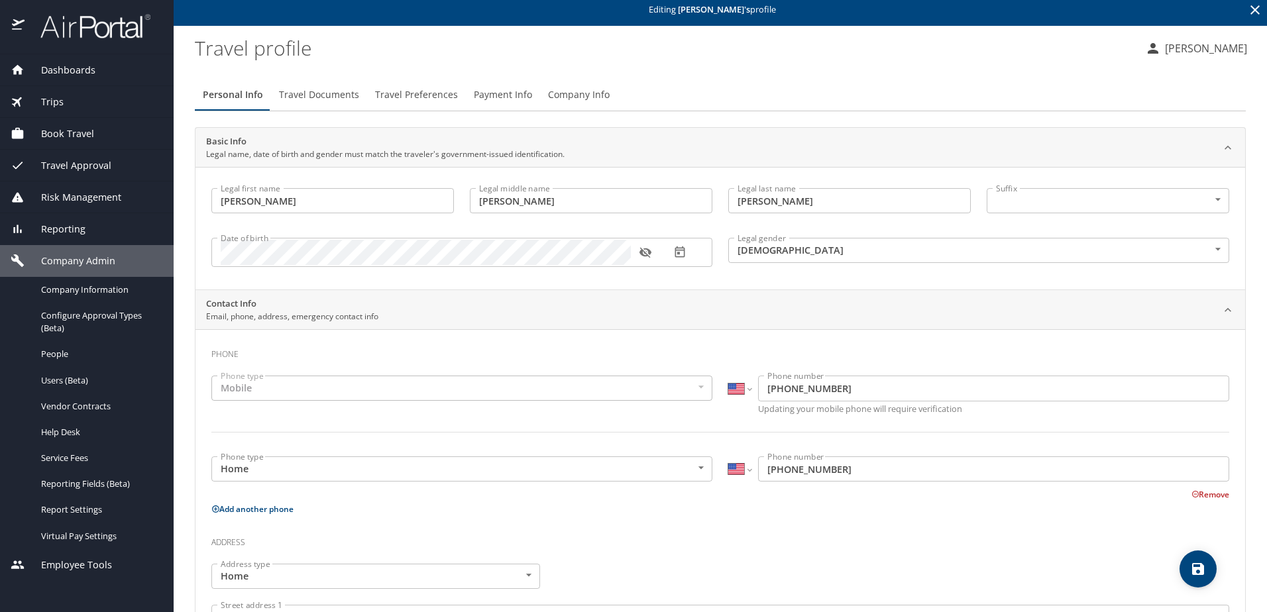
scroll to position [0, 0]
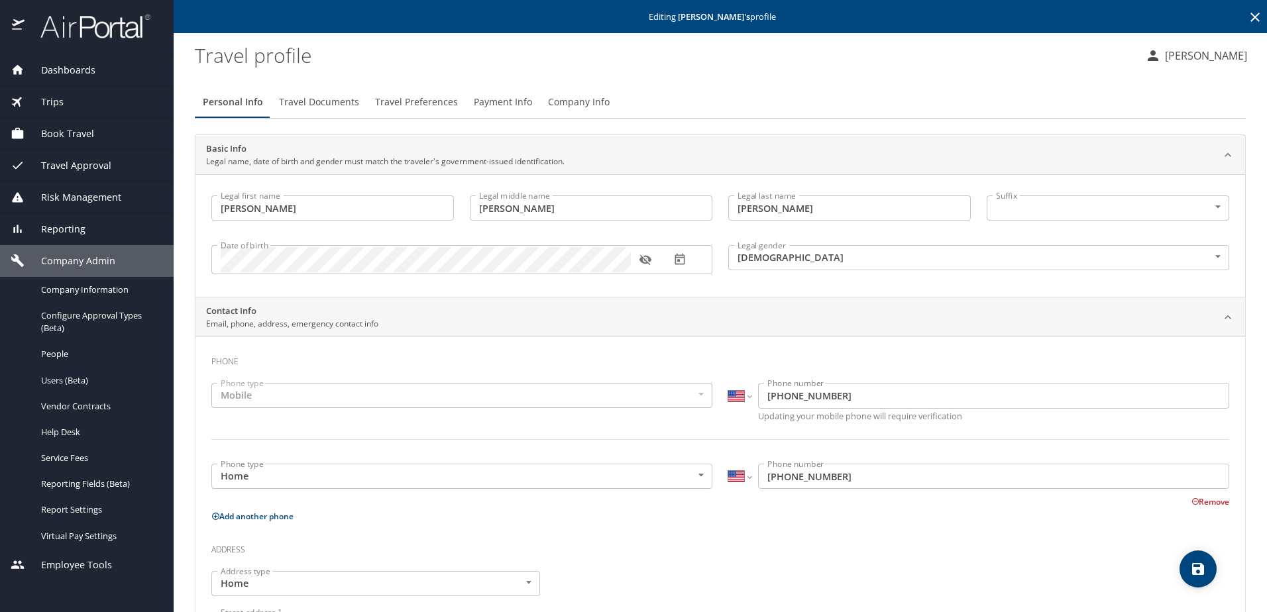
click at [1249, 19] on icon at bounding box center [1255, 17] width 16 height 16
